Goal: Register for event/course

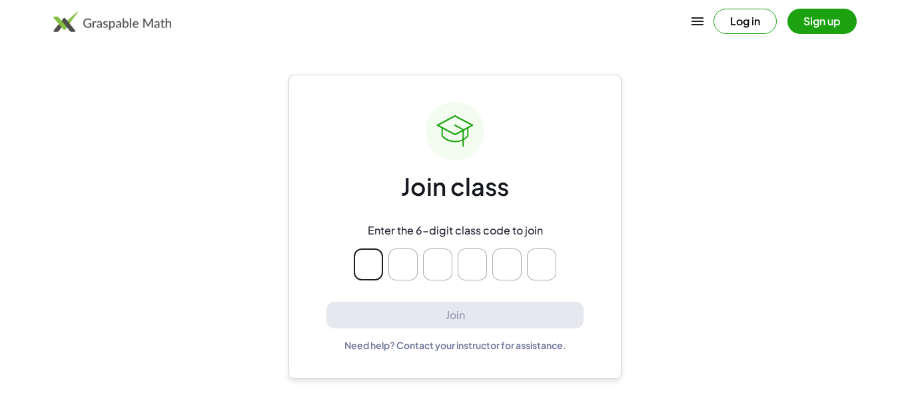
type input "*"
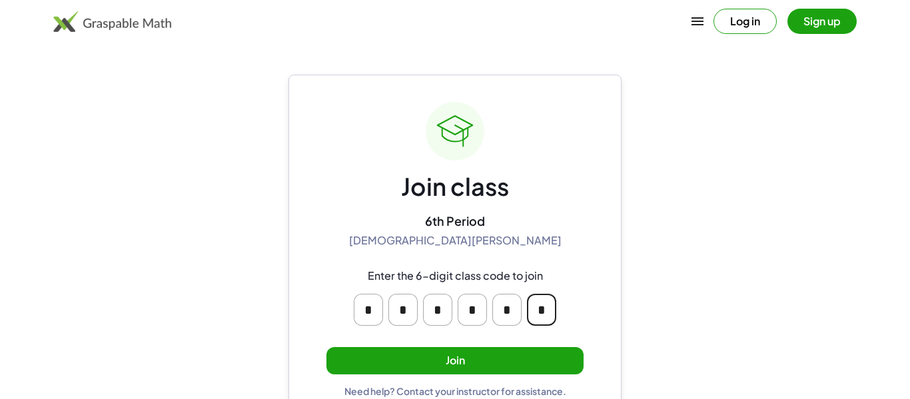
scroll to position [25, 0]
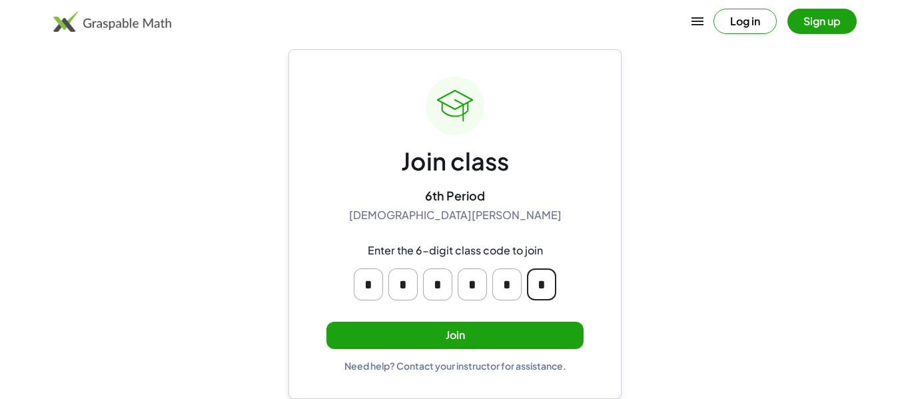
type input "*"
click at [430, 326] on button "Join" at bounding box center [454, 335] width 257 height 27
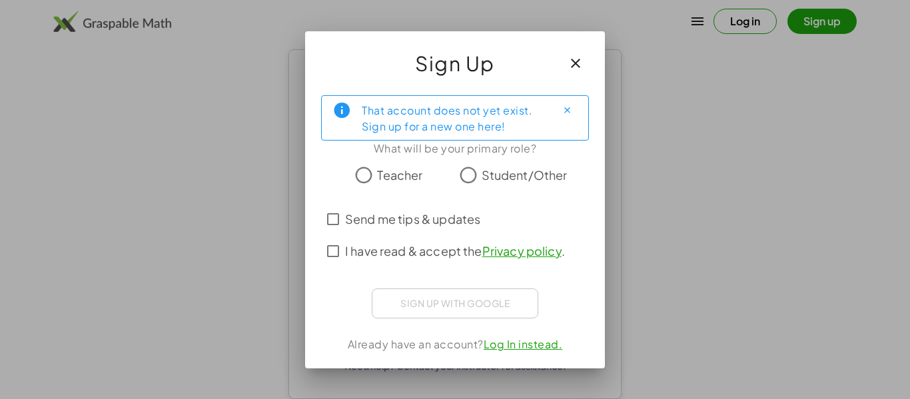
click at [538, 183] on span "Student/Other" at bounding box center [524, 175] width 86 height 18
click at [559, 74] on button "button" at bounding box center [575, 63] width 32 height 32
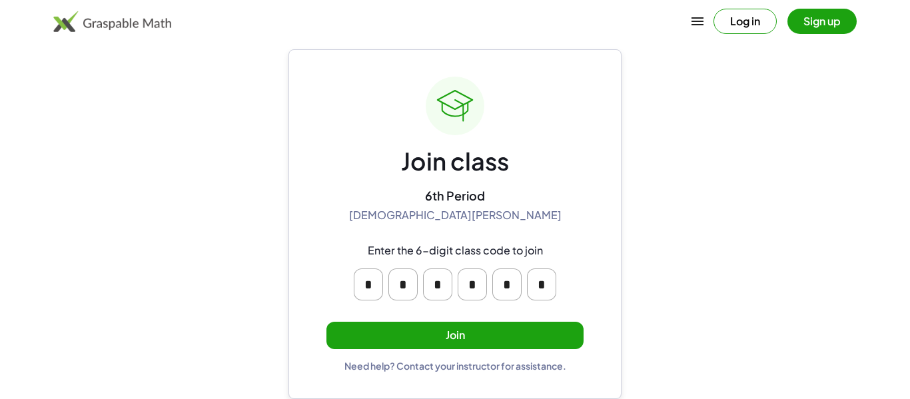
click at [528, 341] on button "Join" at bounding box center [454, 335] width 257 height 27
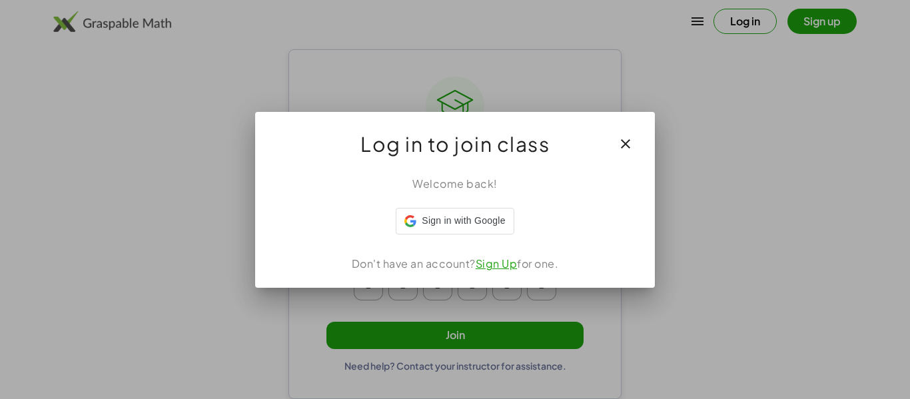
scroll to position [0, 0]
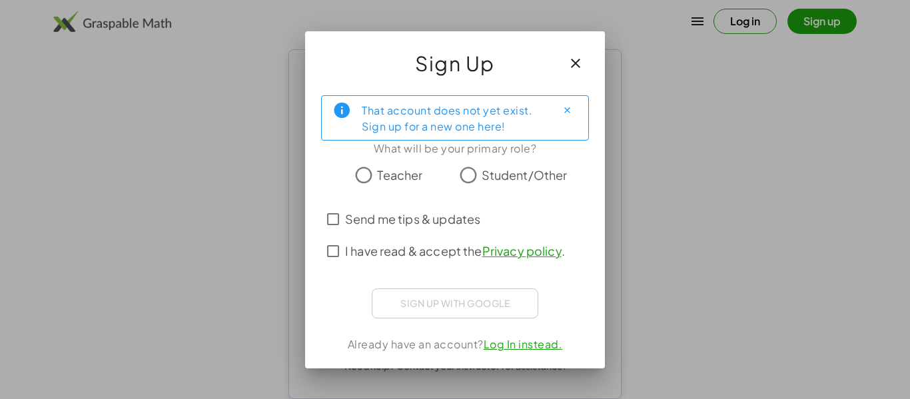
click at [545, 178] on span "Student/Other" at bounding box center [524, 175] width 86 height 18
click at [452, 265] on label "I have read & accept the Privacy policy ." at bounding box center [455, 251] width 220 height 32
